Goal: Task Accomplishment & Management: Manage account settings

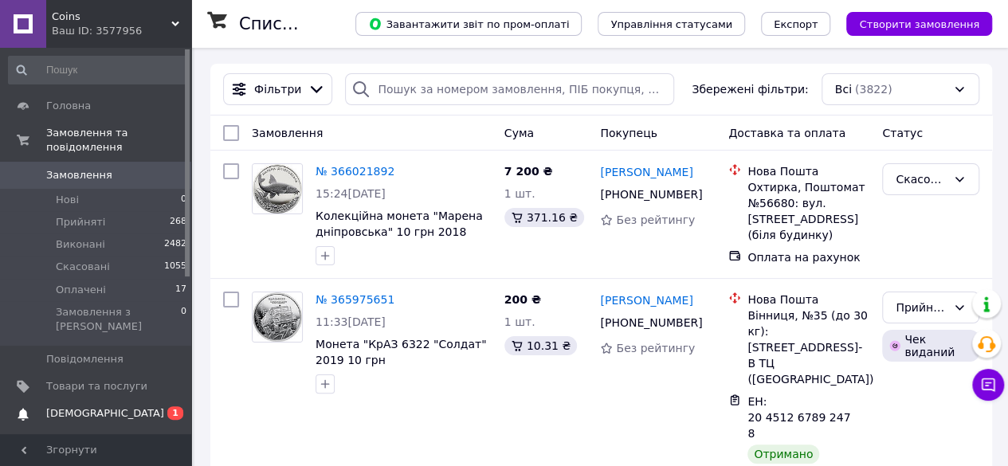
click at [113, 406] on span "[DEMOGRAPHIC_DATA]" at bounding box center [96, 413] width 101 height 14
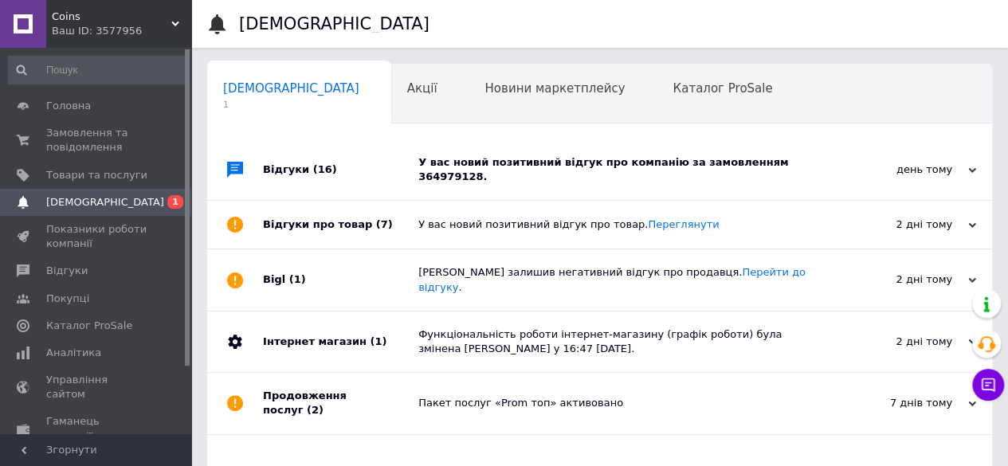
scroll to position [0, 5]
click at [489, 181] on div "У вас новий позитивний відгук про компанію за замовленням 364979128." at bounding box center [617, 169] width 398 height 61
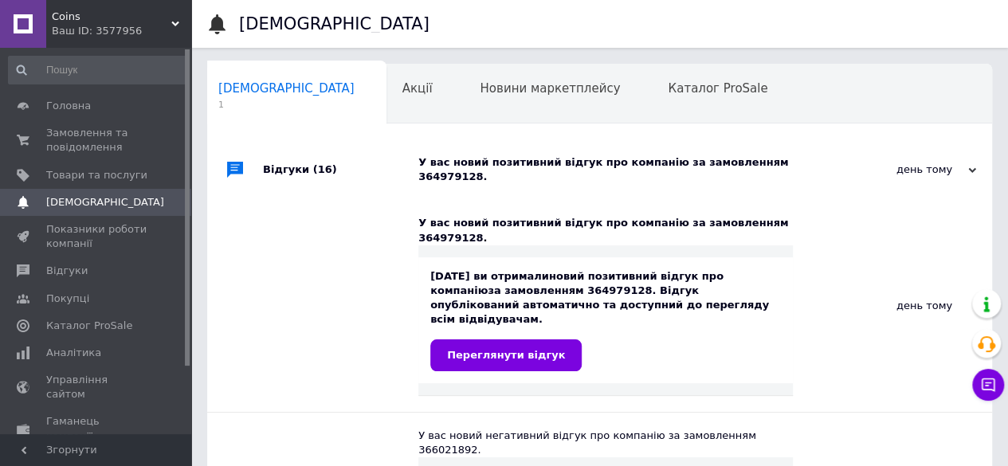
click at [489, 181] on div "У вас новий позитивний відгук про компанію за замовленням 364979128." at bounding box center [617, 169] width 398 height 61
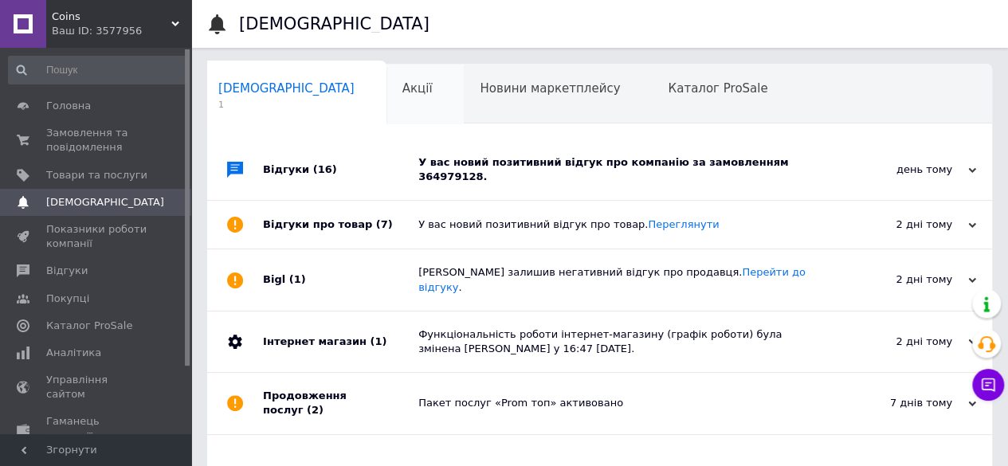
click at [387, 82] on div "Акції 0" at bounding box center [426, 95] width 78 height 61
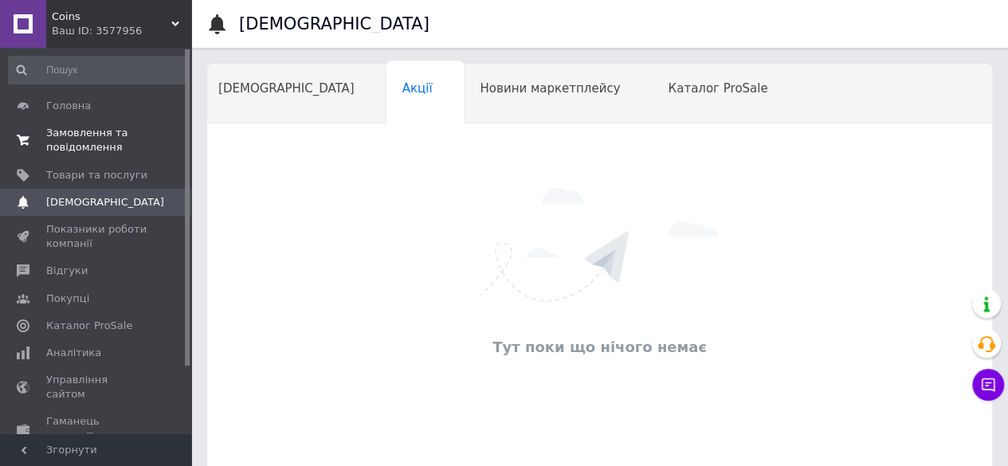
click at [61, 129] on span "Замовлення та повідомлення" at bounding box center [96, 140] width 101 height 29
